Goal: Information Seeking & Learning: Understand process/instructions

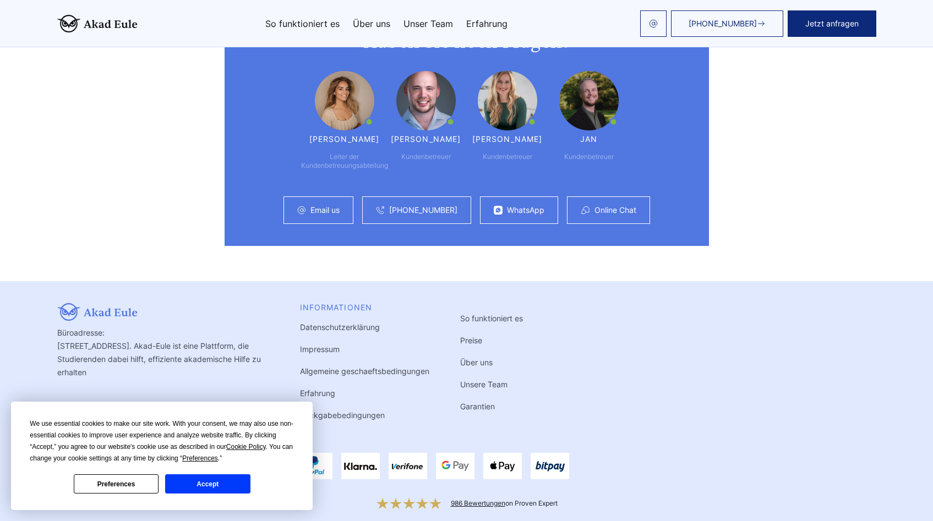
drag, startPoint x: 940, startPoint y: 30, endPoint x: 838, endPoint y: 515, distance: 495.1
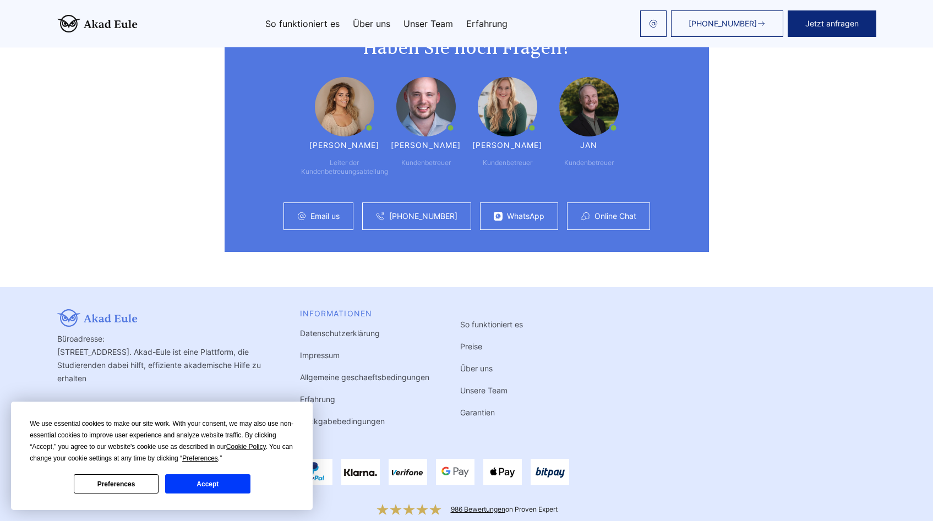
click at [585, 384] on div "Büroadresse: Landsberger Straße 155 80687 München, Deutschland. Akad-Eule ist e…" at bounding box center [466, 375] width 819 height 132
click at [372, 417] on link "Rückgabebedingungen" at bounding box center [342, 421] width 85 height 9
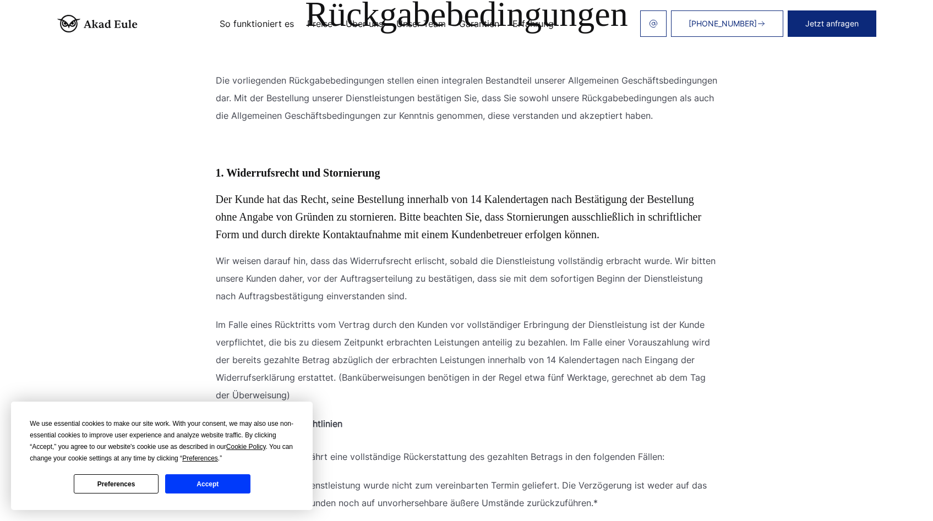
scroll to position [67, 0]
click at [220, 478] on button "Accept" at bounding box center [207, 483] width 85 height 19
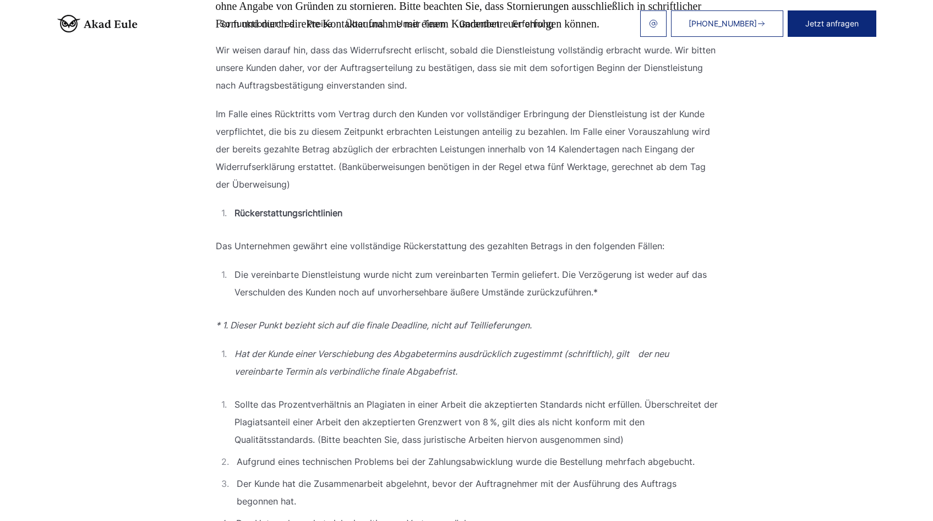
scroll to position [280, 0]
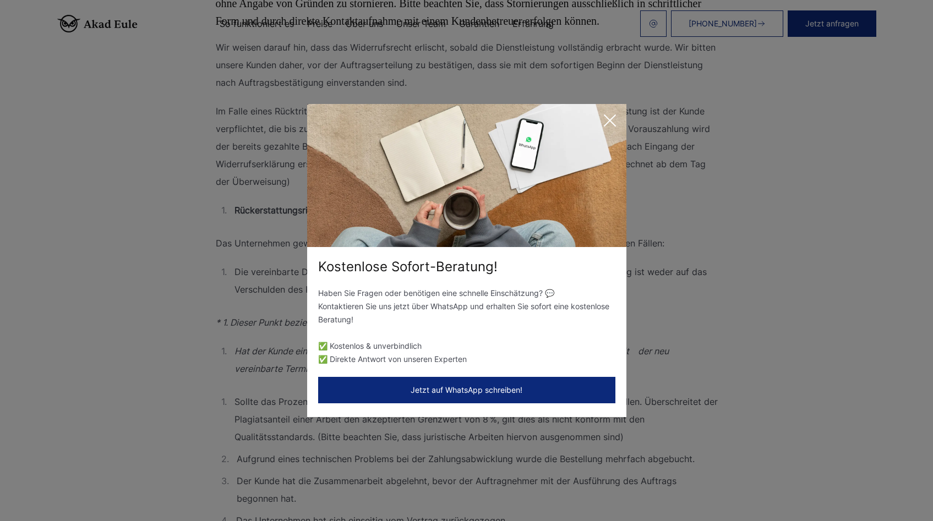
click at [602, 127] on icon at bounding box center [610, 121] width 22 height 22
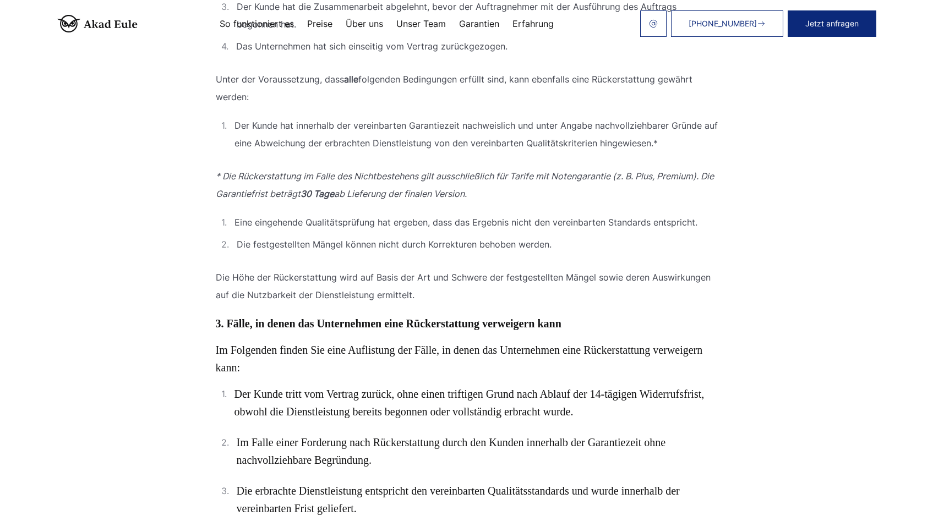
scroll to position [754, 0]
drag, startPoint x: 496, startPoint y: 214, endPoint x: 271, endPoint y: 203, distance: 225.4
click at [279, 203] on p "* Die Rückerstattung im Falle des Nichtbestehens gilt ausschließlich für Tarife…" at bounding box center [467, 184] width 502 height 35
drag, startPoint x: 227, startPoint y: 200, endPoint x: 220, endPoint y: 199, distance: 7.2
click at [226, 200] on p "* Die Rückerstattung im Falle des Nichtbestehens gilt ausschließlich für Tarife…" at bounding box center [467, 184] width 502 height 35
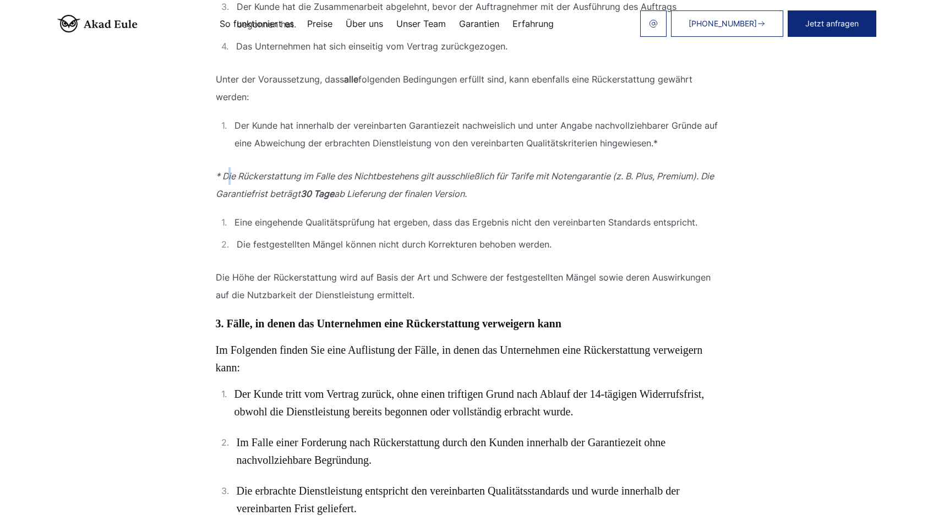
drag, startPoint x: 216, startPoint y: 195, endPoint x: 524, endPoint y: 214, distance: 308.2
click at [524, 203] on p "* Die Rückerstattung im Falle des Nichtbestehens gilt ausschließlich für Tarife…" at bounding box center [467, 184] width 502 height 35
drag, startPoint x: 665, startPoint y: 158, endPoint x: 611, endPoint y: 162, distance: 54.1
click at [616, 152] on span "Der Kunde hat innerhalb der vereinbarten Garantiezeit nachweislich und unter An…" at bounding box center [475, 134] width 483 height 35
click at [440, 199] on span "ab Lieferung der finalen Version." at bounding box center [400, 193] width 133 height 11
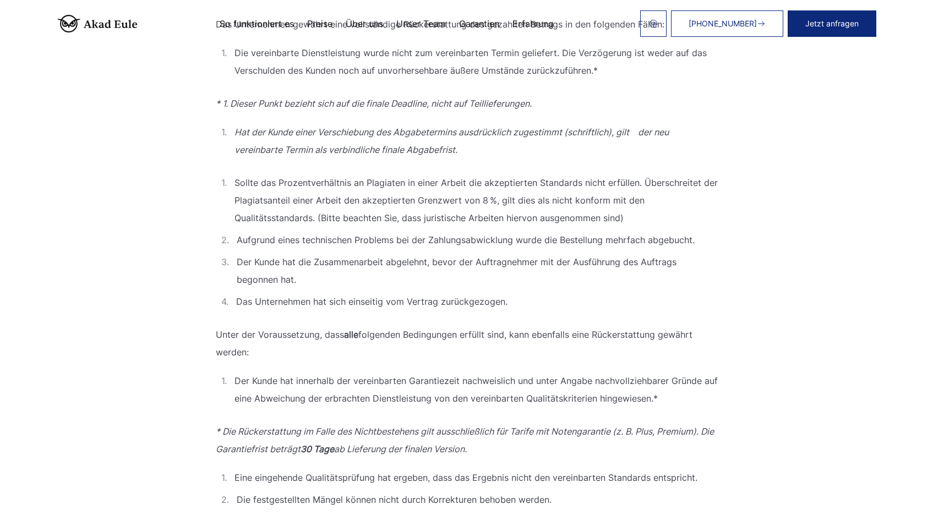
scroll to position [499, 0]
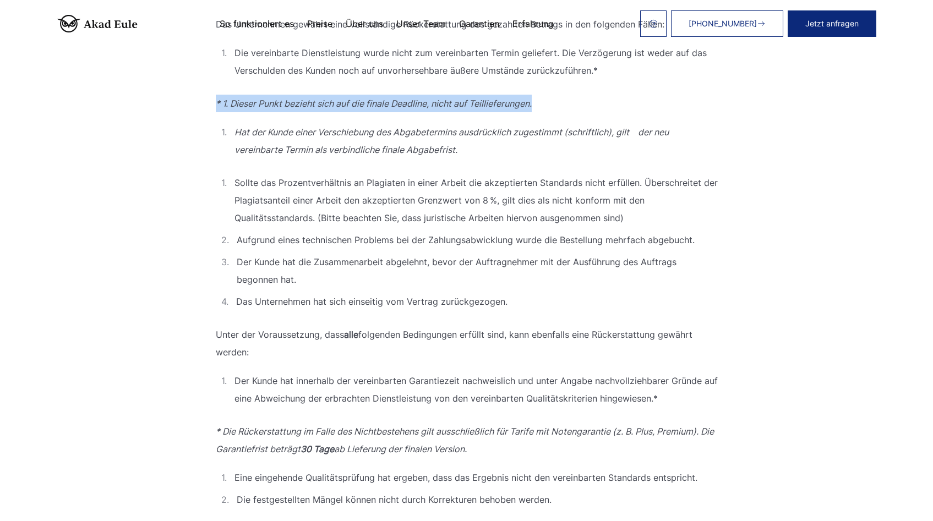
drag, startPoint x: 545, startPoint y: 123, endPoint x: 200, endPoint y: 125, distance: 344.5
click at [200, 125] on section "Rückgabebedingungen Inhaltsverzeichnis Die vorliegenden Rückgabebedingungen ste…" at bounding box center [466, 458] width 933 height 1914
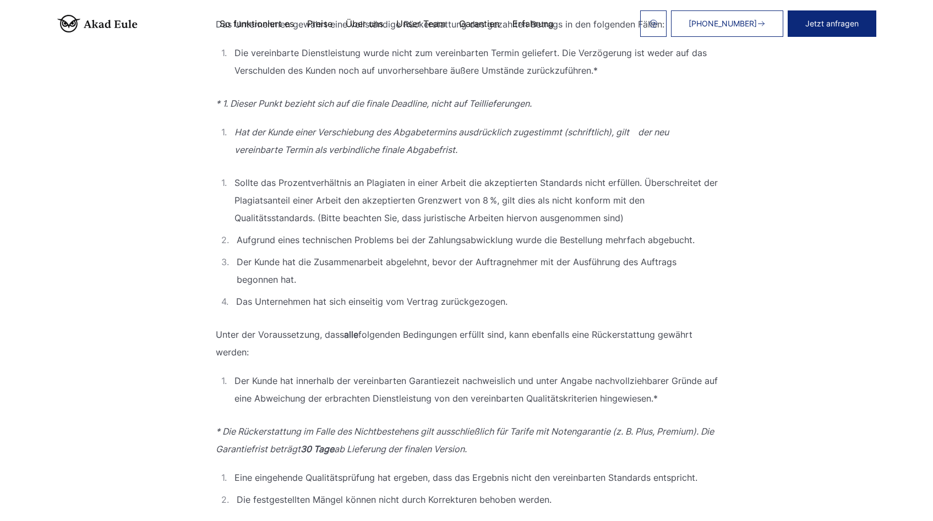
click at [262, 141] on icon "Hat der Kunde einer Verschiebung des Abgabetermins ausdrücklich zugestimmt (sch…" at bounding box center [475, 140] width 483 height 35
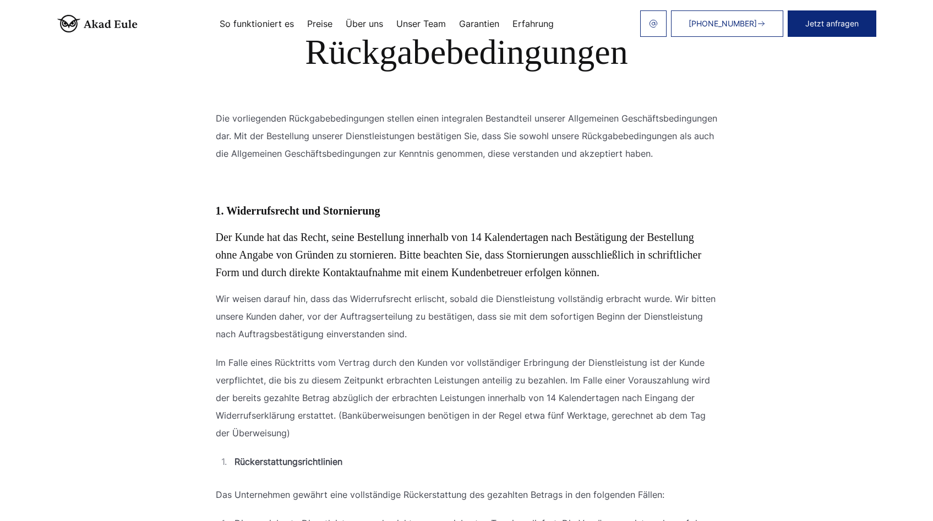
scroll to position [0, 0]
